Goal: Transaction & Acquisition: Purchase product/service

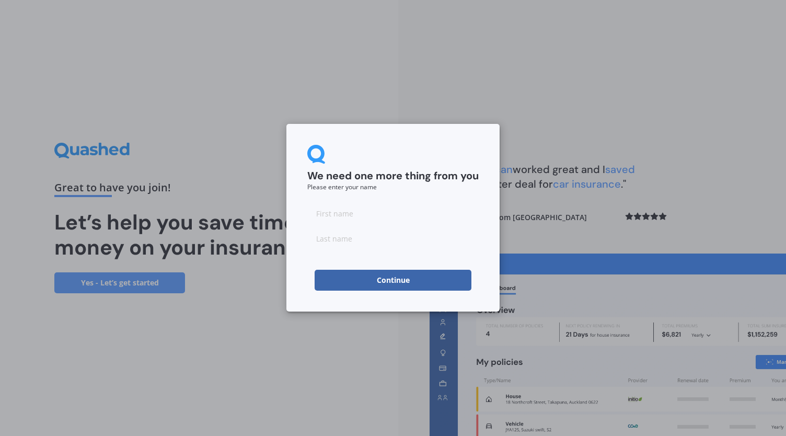
click at [392, 206] on input at bounding box center [392, 213] width 171 height 21
type input "[PERSON_NAME]"
type input "T"
click at [714, 131] on div "We need one more thing from you Please enter your name [PERSON_NAME] Continue" at bounding box center [393, 218] width 786 height 436
click at [381, 278] on button "Continue" at bounding box center [393, 280] width 157 height 21
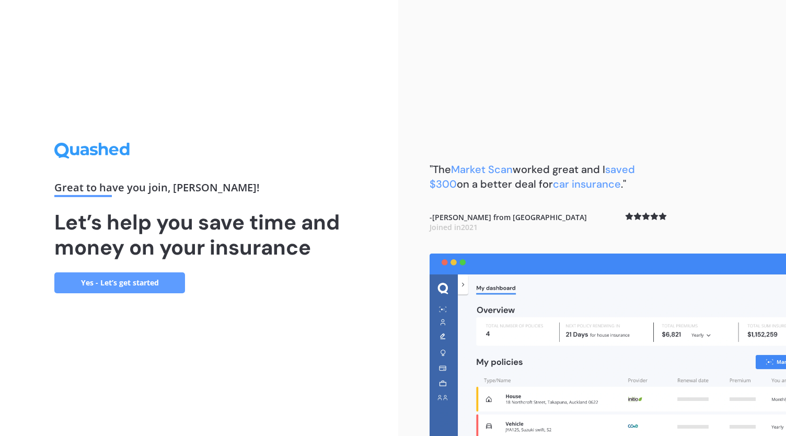
click at [141, 275] on link "Yes - Let’s get started" at bounding box center [119, 282] width 131 height 21
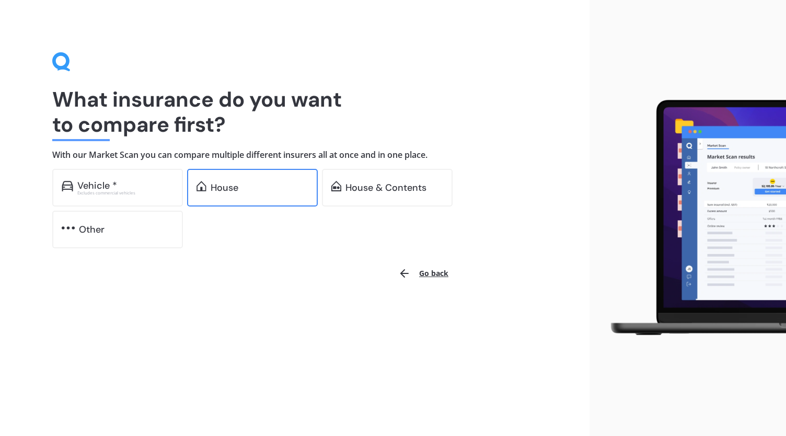
click at [228, 192] on div "House" at bounding box center [225, 187] width 28 height 10
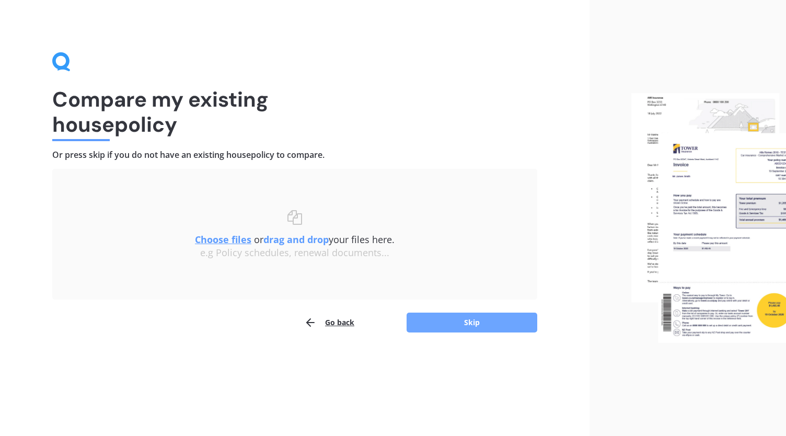
click at [487, 319] on button "Skip" at bounding box center [472, 322] width 131 height 20
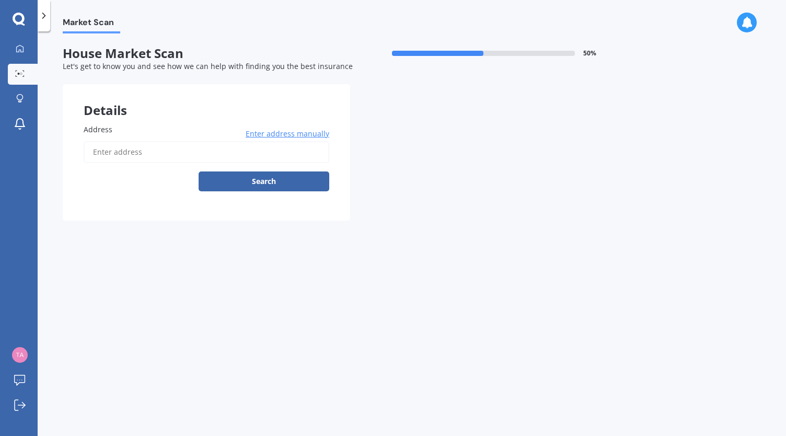
click at [129, 155] on input "Address" at bounding box center [207, 152] width 246 height 22
type input "[STREET_ADDRESS]"
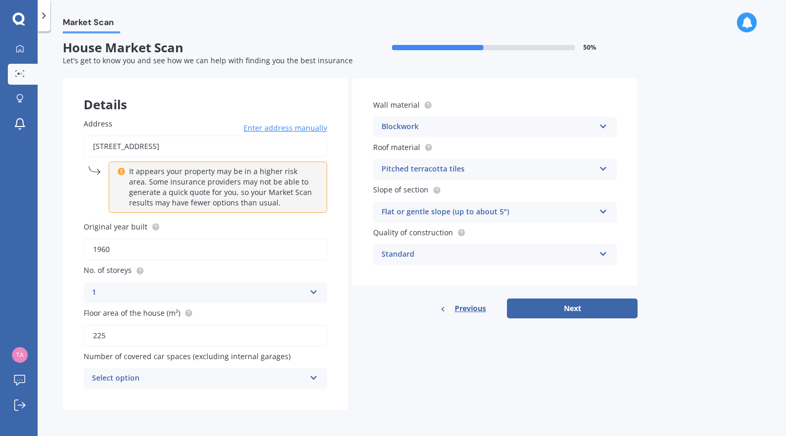
scroll to position [7, 0]
click at [309, 373] on icon at bounding box center [313, 374] width 9 height 7
